Goal: Task Accomplishment & Management: Complete application form

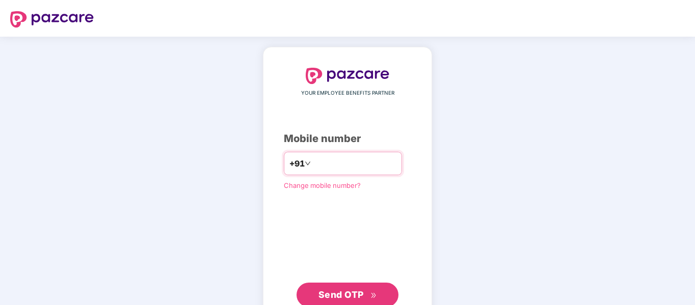
click at [327, 163] on input "number" at bounding box center [355, 164] width 84 height 16
type input "**********"
click at [344, 292] on span "Send OTP" at bounding box center [341, 295] width 45 height 11
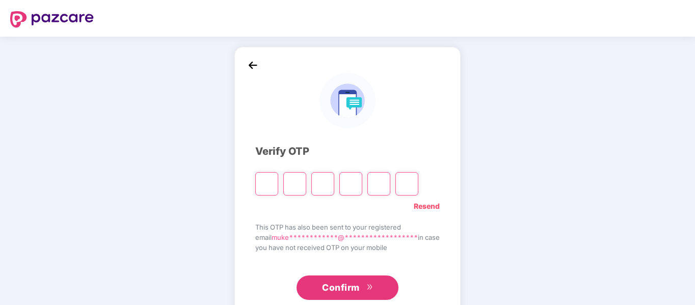
type input "*"
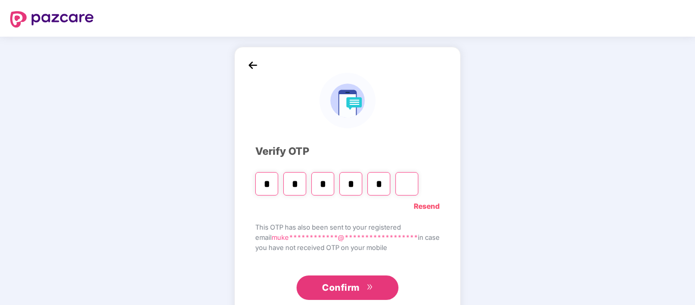
type input "*"
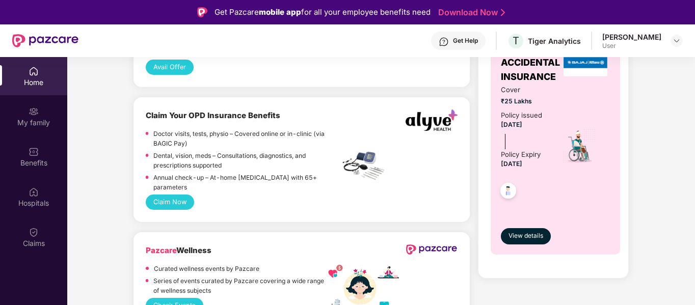
scroll to position [656, 0]
click at [178, 198] on button "Claim Now" at bounding box center [170, 201] width 48 height 15
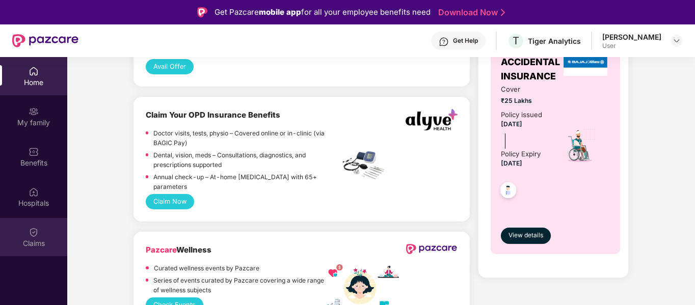
click at [27, 219] on div "Claims" at bounding box center [33, 237] width 67 height 38
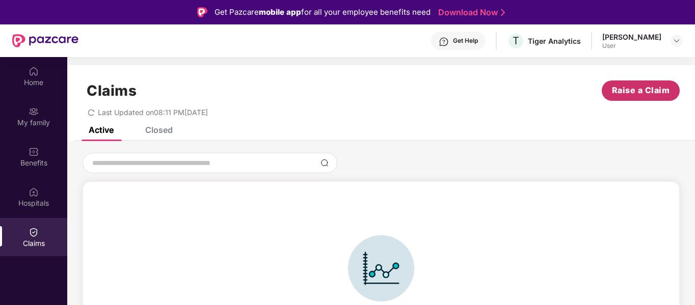
click at [629, 88] on span "Raise a Claim" at bounding box center [641, 90] width 58 height 13
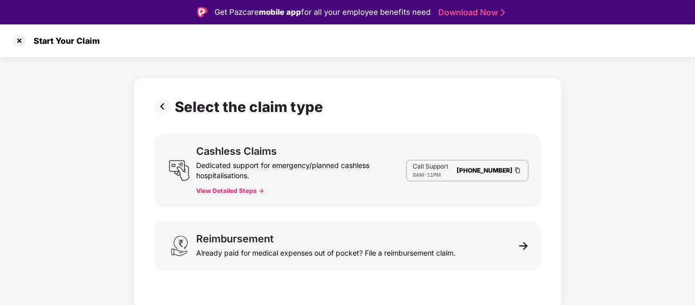
scroll to position [24, 0]
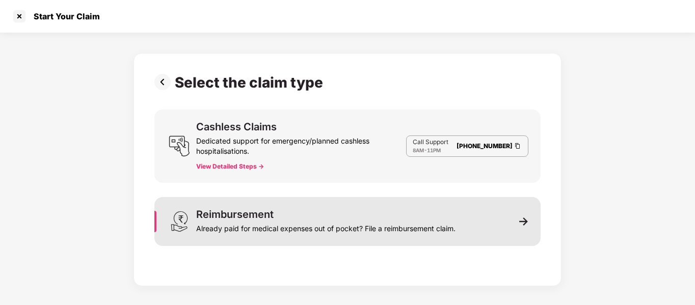
click at [328, 213] on div "Reimbursement Already paid for medical expenses out of pocket? File a reimburse…" at bounding box center [326, 222] width 260 height 24
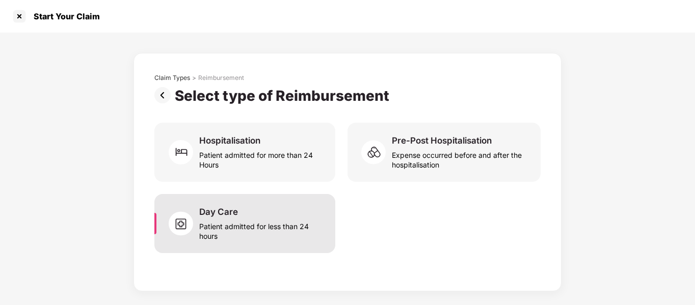
click at [280, 229] on div "Patient admitted for less than 24 hours" at bounding box center [261, 229] width 124 height 23
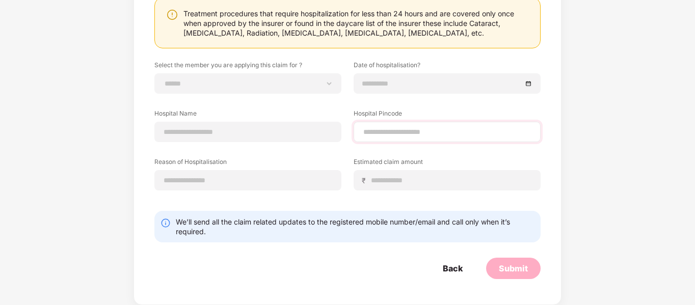
scroll to position [0, 0]
